Goal: Task Accomplishment & Management: Manage account settings

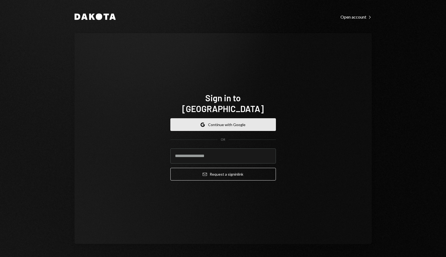
click at [247, 119] on button "Google Continue with Google" at bounding box center [223, 124] width 106 height 13
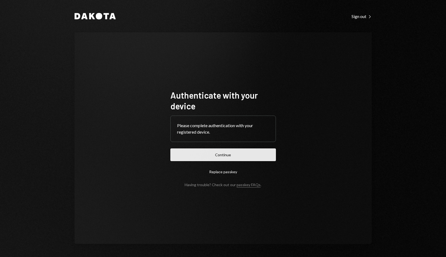
click at [247, 153] on button "Continue" at bounding box center [223, 154] width 106 height 13
